Goal: Task Accomplishment & Management: Complete application form

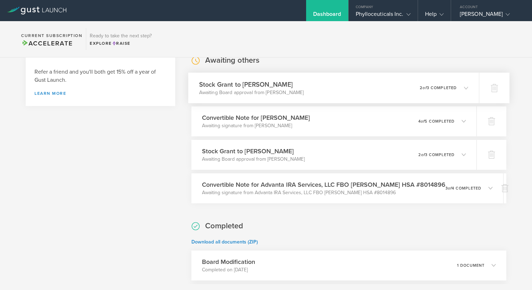
click at [436, 88] on p "2 of 3 completed" at bounding box center [438, 88] width 37 height 4
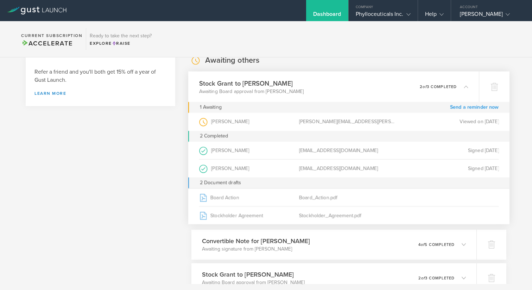
click at [468, 106] on link "Send a reminder now" at bounding box center [474, 107] width 49 height 11
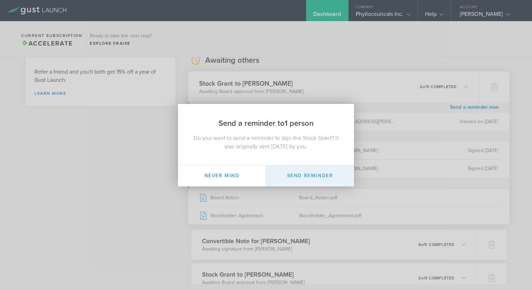
click at [309, 171] on button "Send Reminder" at bounding box center [310, 175] width 88 height 21
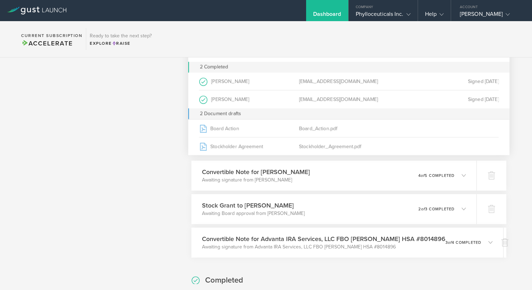
scroll to position [307, 0]
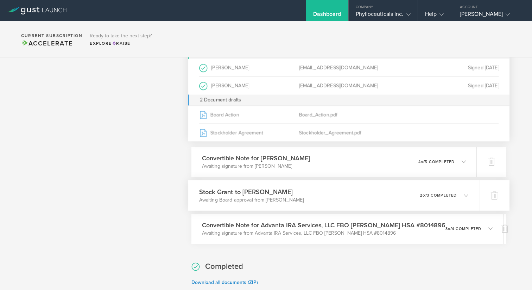
click at [465, 194] on icon at bounding box center [466, 195] width 4 height 4
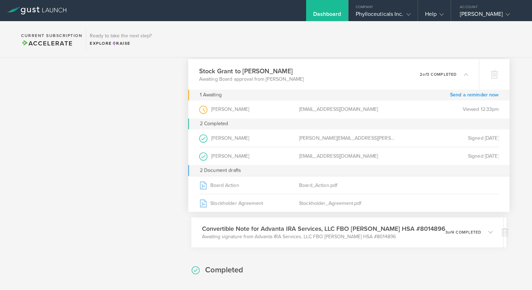
click at [472, 94] on link "Send a reminder now" at bounding box center [474, 94] width 49 height 11
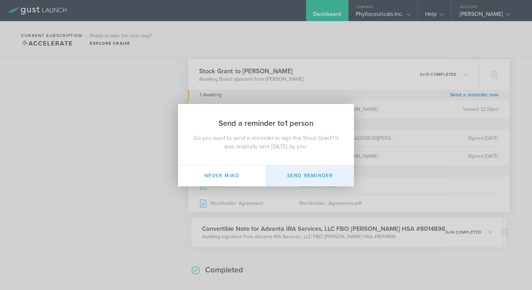
click at [315, 178] on button "Send Reminder" at bounding box center [310, 175] width 88 height 21
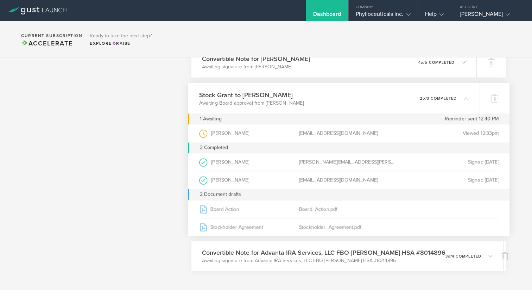
scroll to position [285, 0]
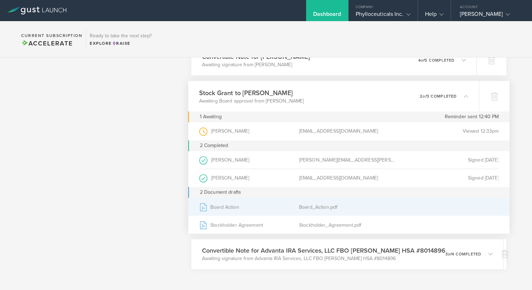
click at [229, 204] on div "Board Action" at bounding box center [249, 207] width 100 height 18
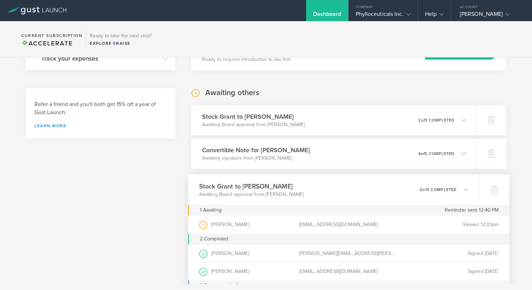
scroll to position [206, 0]
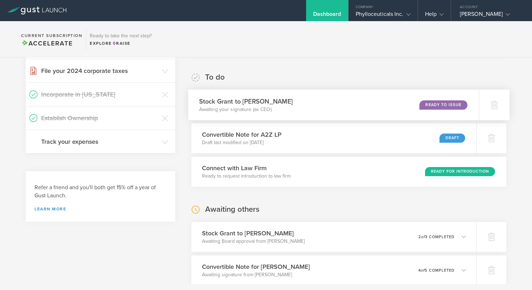
scroll to position [118, 0]
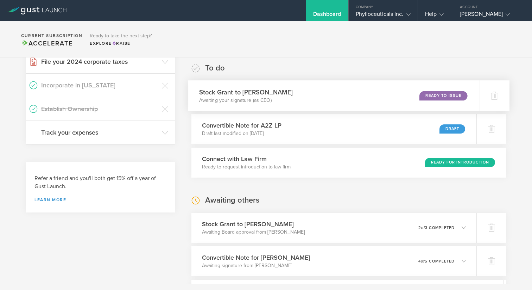
click at [439, 95] on div "Ready to Issue" at bounding box center [443, 96] width 48 height 10
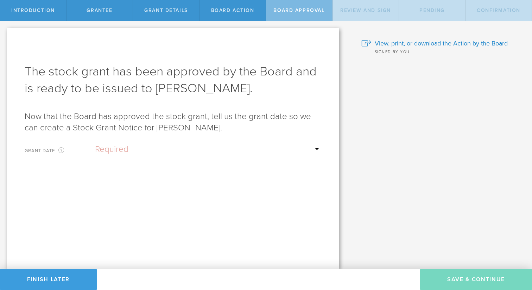
click at [134, 149] on select "Required Upon grantee's signature A specific date" at bounding box center [208, 149] width 226 height 11
select select "uponGranteeSignature"
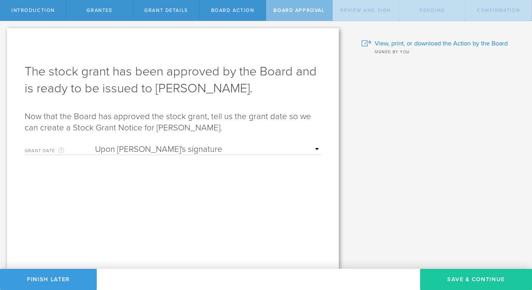
click at [461, 282] on button "Save & Continue" at bounding box center [476, 279] width 112 height 21
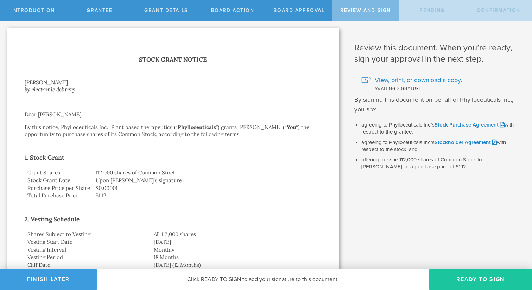
click at [467, 278] on button "Ready to Sign" at bounding box center [480, 279] width 103 height 21
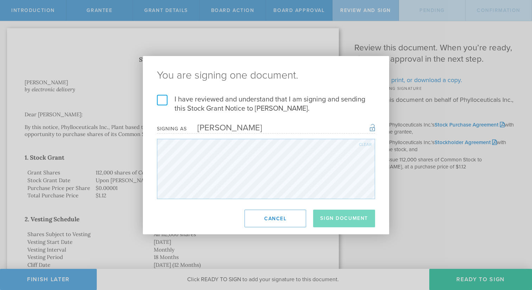
click at [161, 100] on label "I have reviewed and understand that I am signing and sending this Stock Grant N…" at bounding box center [266, 104] width 218 height 18
click at [0, 0] on input "I have reviewed and understand that I am signing and sending this Stock Grant N…" at bounding box center [0, 0] width 0 height 0
click at [345, 220] on button "Sign Document" at bounding box center [344, 218] width 62 height 18
